Goal: Check status: Check status

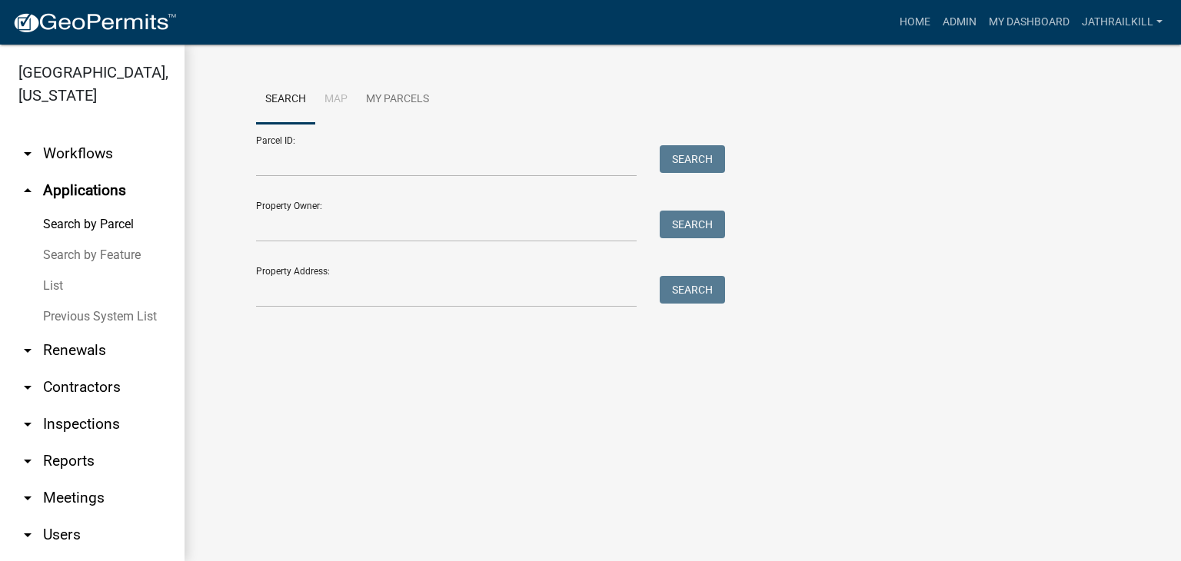
drag, startPoint x: 351, startPoint y: 310, endPoint x: 318, endPoint y: 277, distance: 46.8
click at [351, 308] on div "Search Map My Parcels Parcel ID: Search Property Owner: Search Property Address…" at bounding box center [683, 198] width 877 height 246
drag, startPoint x: 318, startPoint y: 277, endPoint x: 328, endPoint y: 285, distance: 12.0
click at [321, 279] on input "Property Address:" at bounding box center [446, 292] width 381 height 32
click at [328, 285] on input "Property Address:" at bounding box center [446, 292] width 381 height 32
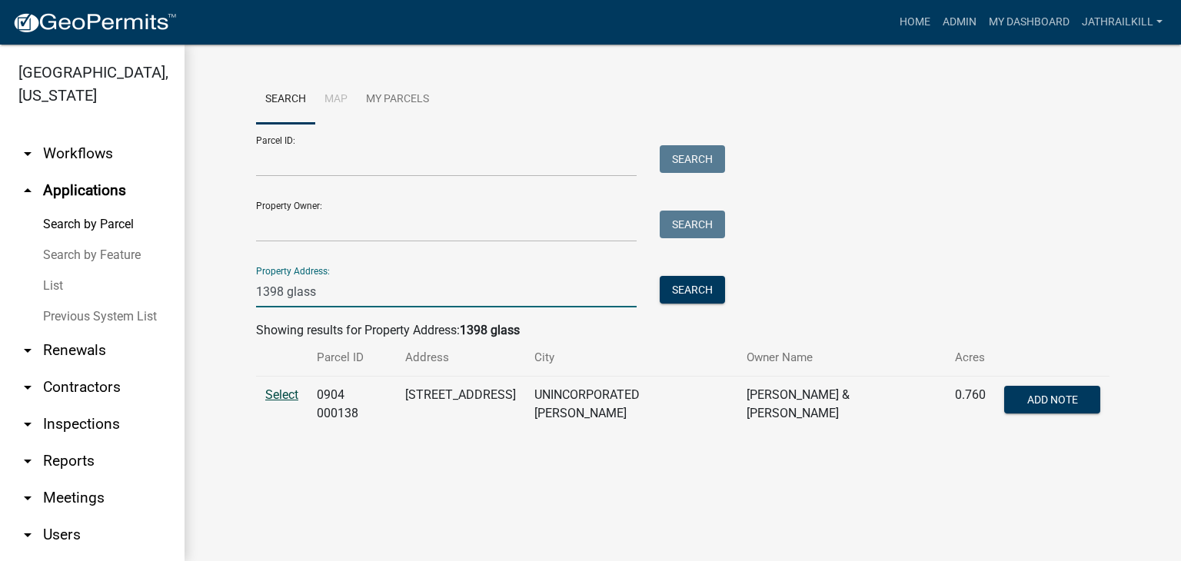
type input "1398 glass"
click at [298, 399] on span "Select" at bounding box center [281, 395] width 33 height 15
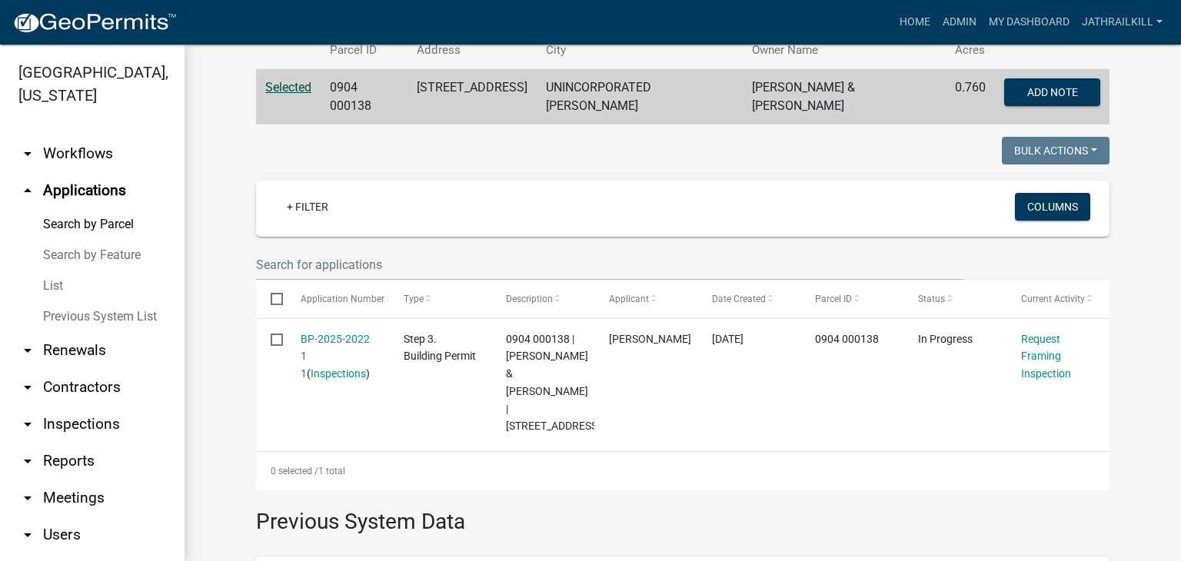
scroll to position [384, 0]
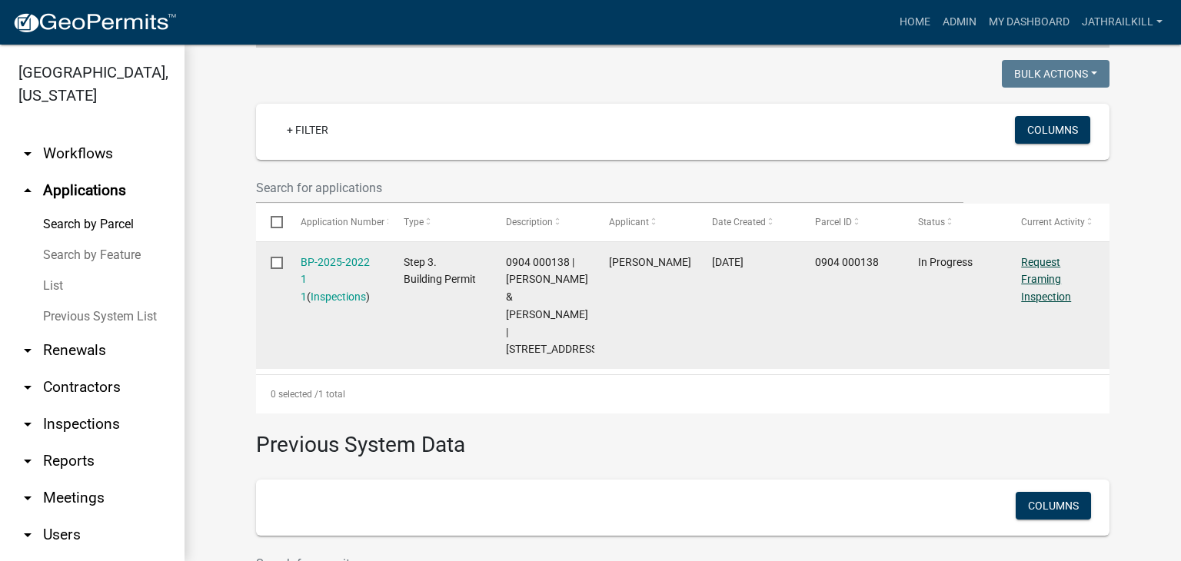
click at [1037, 272] on link "Request Framing Inspection" at bounding box center [1046, 280] width 50 height 48
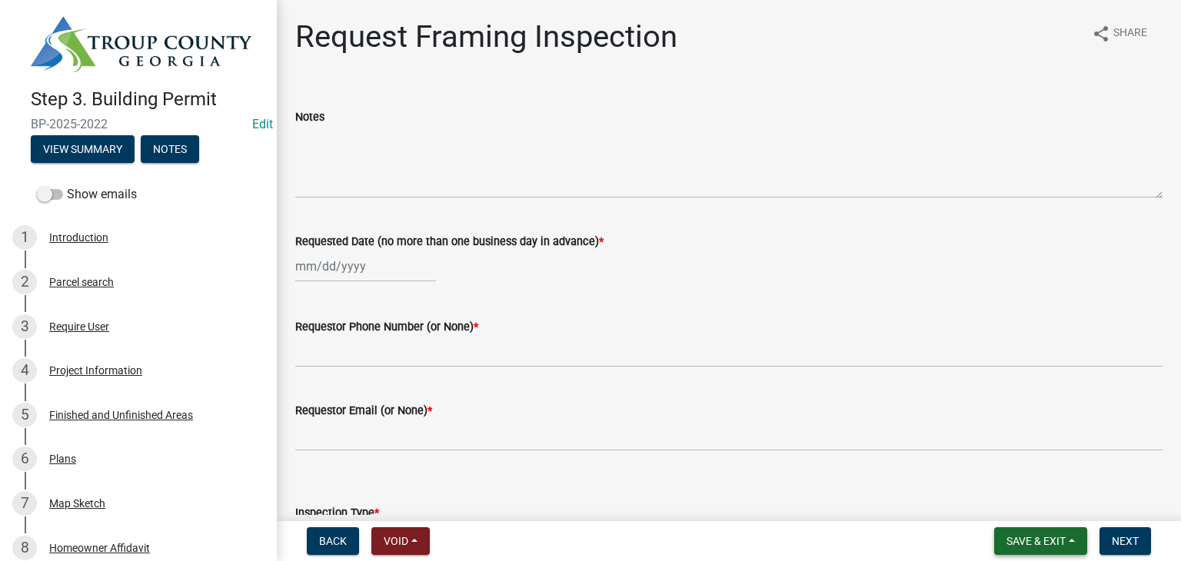
drag, startPoint x: 1008, startPoint y: 524, endPoint x: 1047, endPoint y: 542, distance: 43.3
click at [1020, 529] on nav "Back Void Withdraw Lock Expire Void Save & Exit Save Save & Exit Next" at bounding box center [729, 541] width 904 height 40
click at [1047, 542] on span "Save & Exit" at bounding box center [1036, 541] width 59 height 12
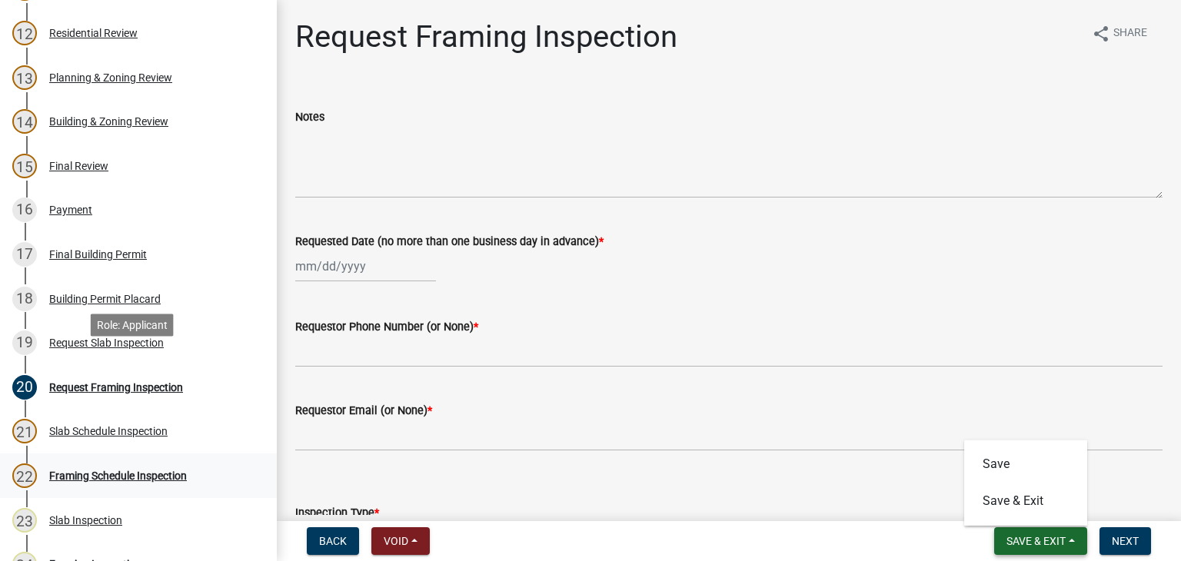
scroll to position [692, 0]
click at [118, 434] on div "Slab Schedule Inspection" at bounding box center [108, 431] width 118 height 11
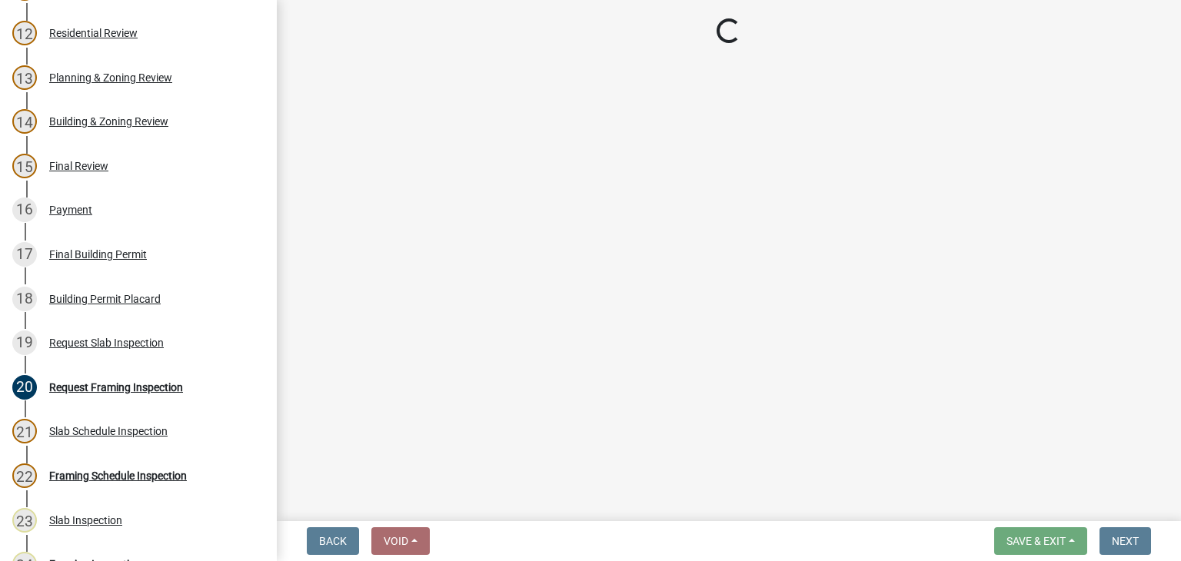
select select "e20251c8-f858-4aed-a4a0-52e27fd5066e"
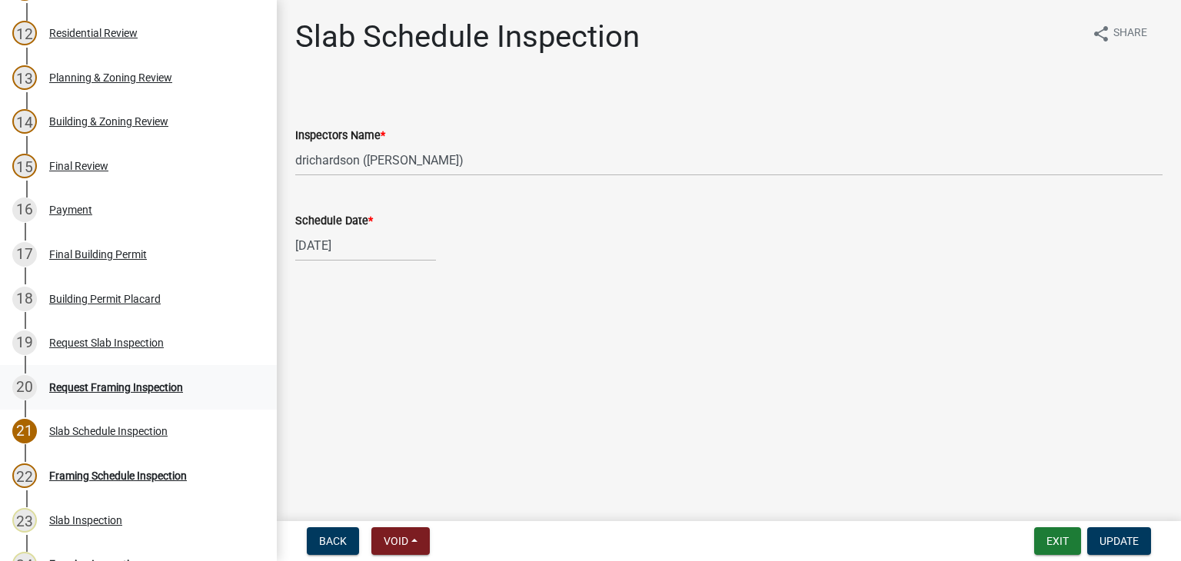
click at [158, 392] on div "20 Request Framing Inspection" at bounding box center [132, 387] width 240 height 25
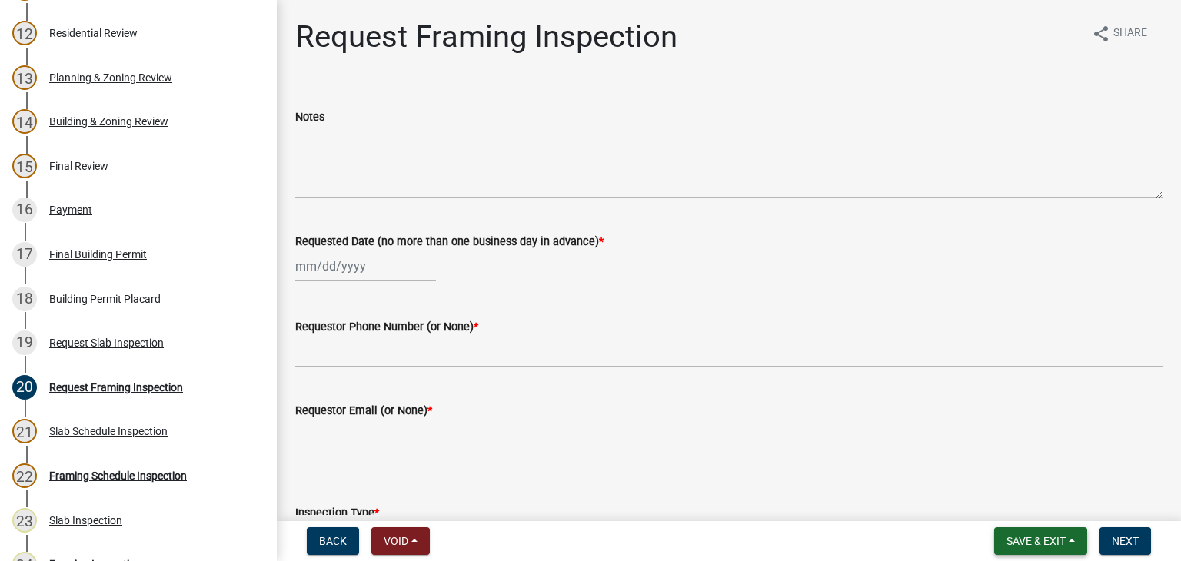
click at [1037, 540] on span "Save & Exit" at bounding box center [1036, 541] width 59 height 12
click at [1018, 504] on button "Save & Exit" at bounding box center [1025, 501] width 123 height 37
